Goal: Navigation & Orientation: Go to known website

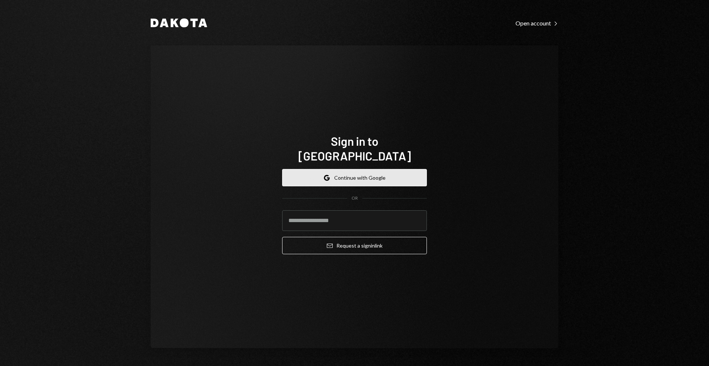
click at [399, 169] on button "Google Continue with Google" at bounding box center [354, 177] width 145 height 17
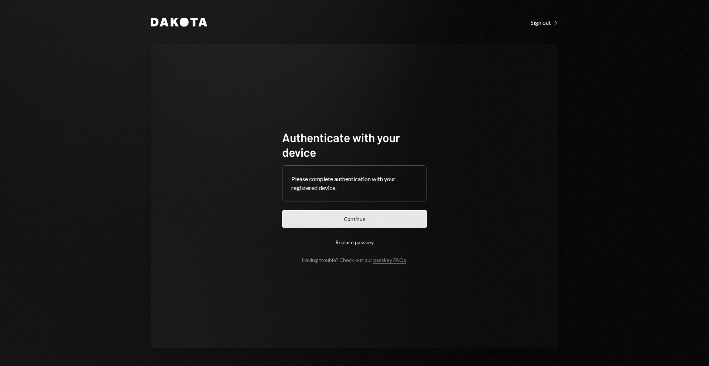
click at [383, 223] on button "Continue" at bounding box center [354, 218] width 145 height 17
